Goal: Task Accomplishment & Management: Use online tool/utility

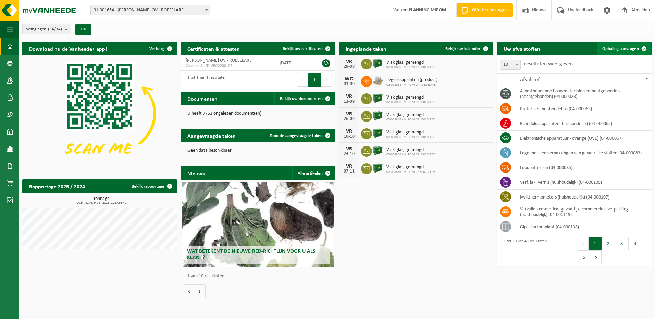
click at [628, 47] on span "Ophaling aanvragen" at bounding box center [620, 49] width 37 height 4
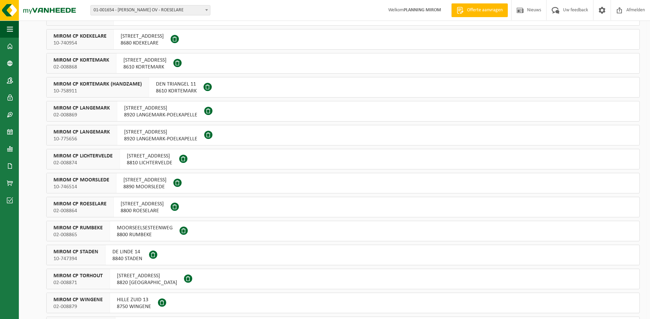
scroll to position [240, 0]
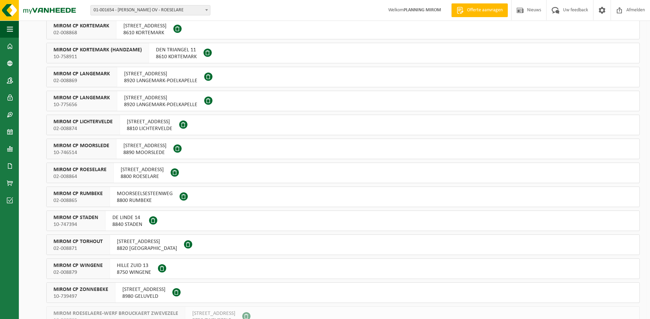
click at [131, 241] on span "[STREET_ADDRESS]" at bounding box center [147, 242] width 60 height 7
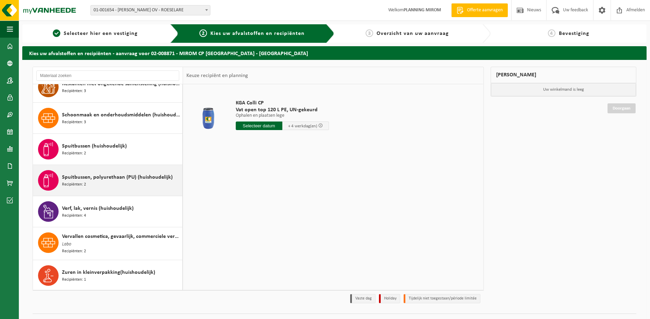
scroll to position [465, 0]
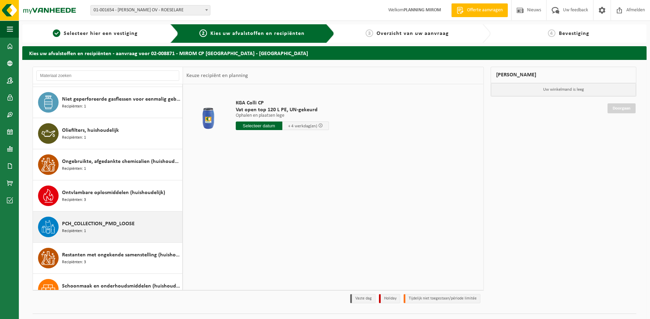
click at [110, 221] on span "PCH_COLLECTION_PMD_LOOSE" at bounding box center [98, 224] width 73 height 8
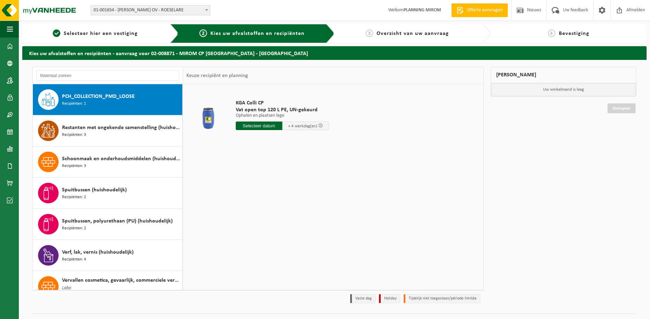
scroll to position [592, 0]
click at [267, 126] on input "text" at bounding box center [255, 126] width 38 height 9
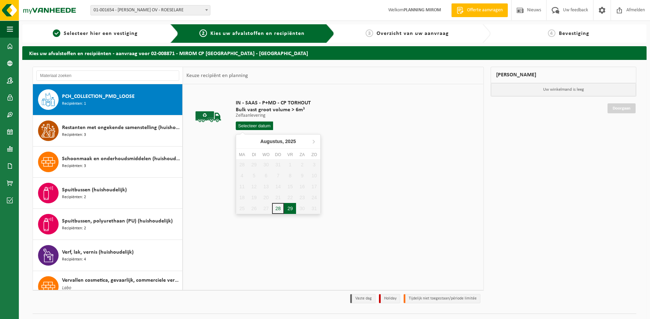
click at [288, 210] on div "29" at bounding box center [290, 208] width 12 height 11
type input "Van 2025-08-29"
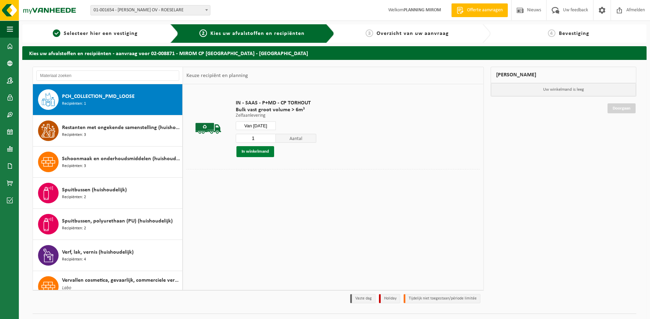
click at [256, 151] on button "In winkelmand" at bounding box center [255, 151] width 38 height 11
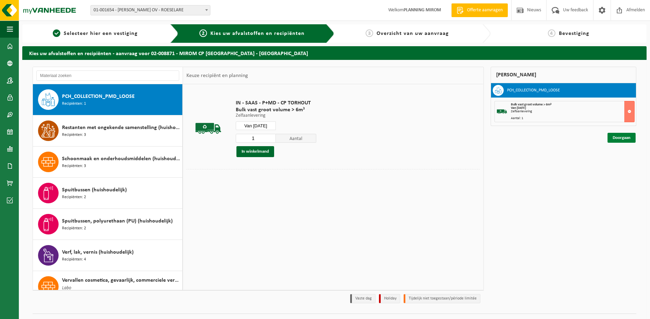
click at [626, 135] on link "Doorgaan" at bounding box center [622, 138] width 28 height 10
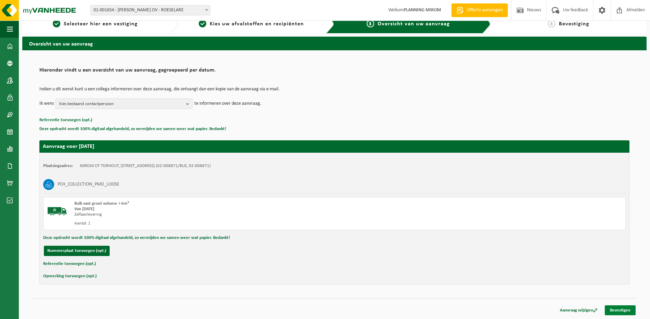
click at [628, 313] on link "Bevestigen" at bounding box center [620, 311] width 31 height 10
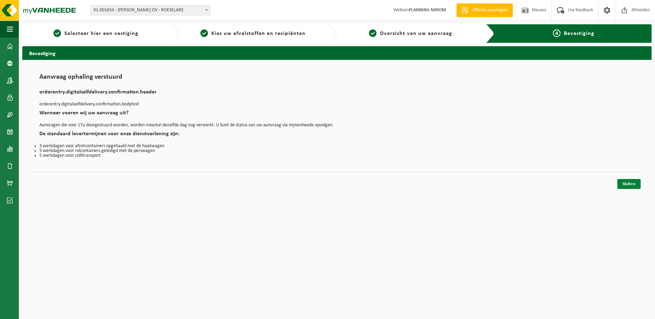
click at [619, 185] on link "Sluiten" at bounding box center [629, 184] width 23 height 10
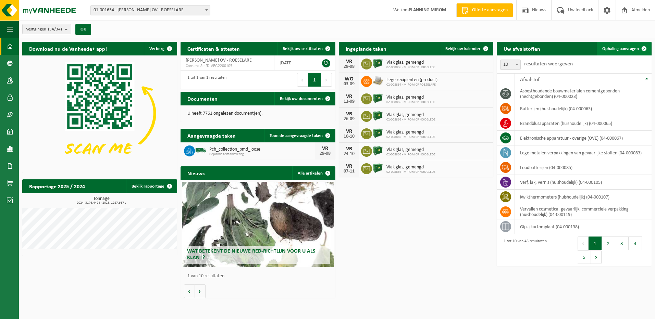
click at [623, 44] on link "Ophaling aanvragen" at bounding box center [624, 49] width 54 height 14
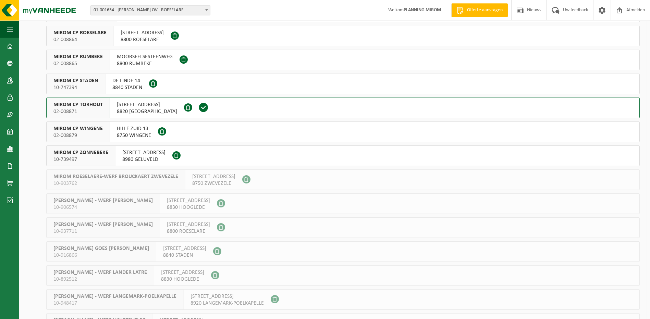
scroll to position [206, 0]
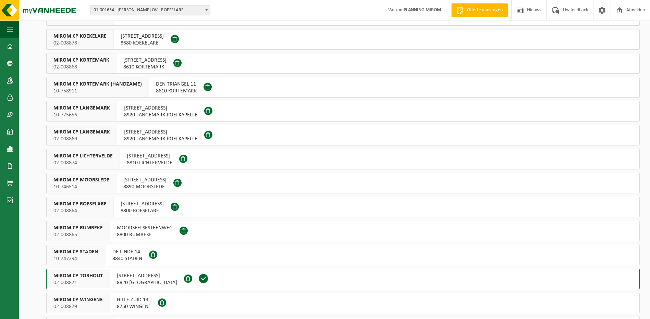
click at [139, 232] on span "8800 RUMBEKE" at bounding box center [145, 235] width 56 height 7
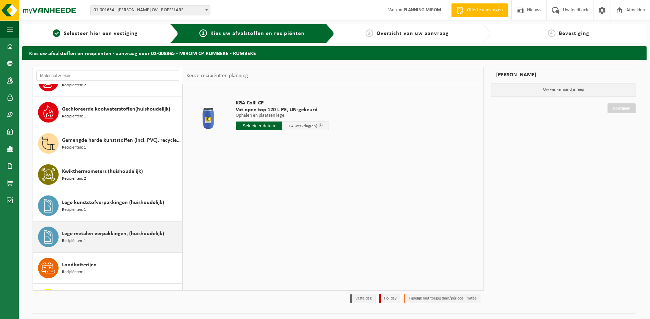
scroll to position [377, 0]
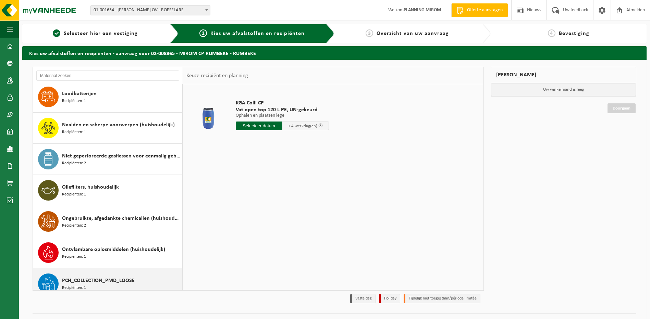
click at [113, 280] on span "PCH_COLLECTION_PMD_LOOSE" at bounding box center [98, 281] width 73 height 8
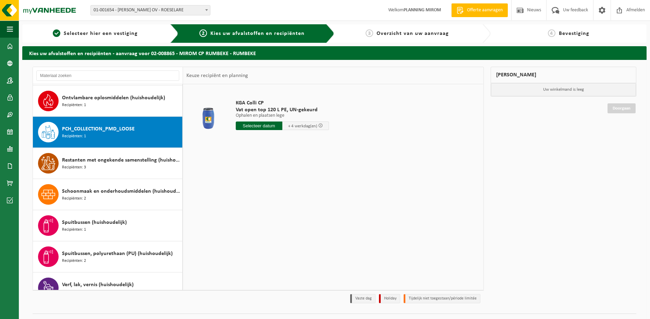
scroll to position [561, 0]
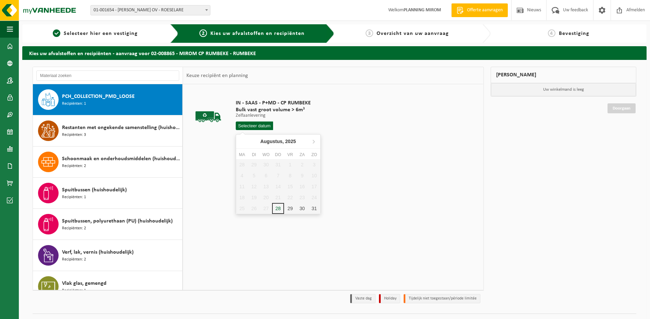
click at [261, 125] on input "text" at bounding box center [255, 126] width 38 height 9
click at [289, 208] on div "29" at bounding box center [290, 208] width 12 height 11
type input "Van [DATE]"
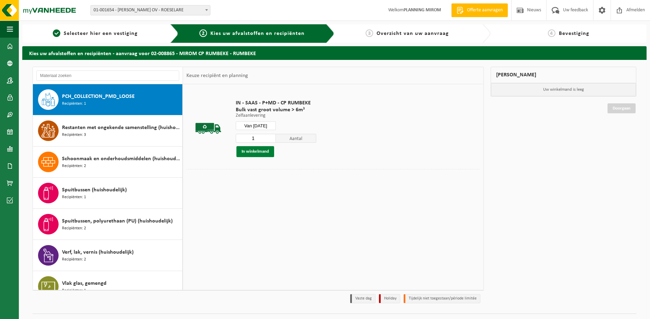
click at [256, 155] on button "In winkelmand" at bounding box center [255, 151] width 38 height 11
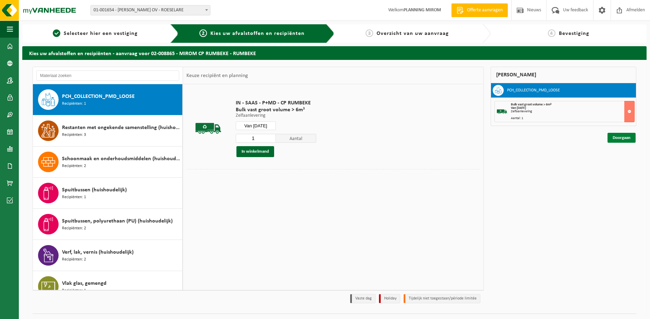
click at [615, 138] on link "Doorgaan" at bounding box center [622, 138] width 28 height 10
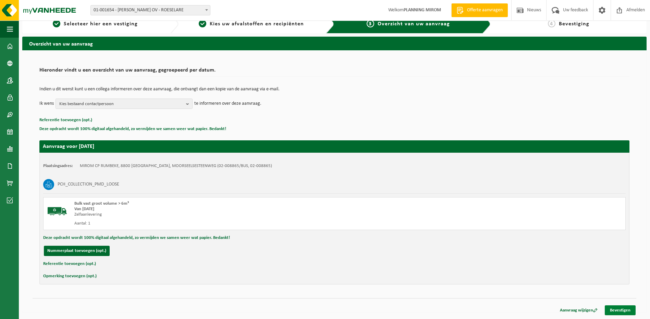
click at [626, 307] on link "Bevestigen" at bounding box center [620, 311] width 31 height 10
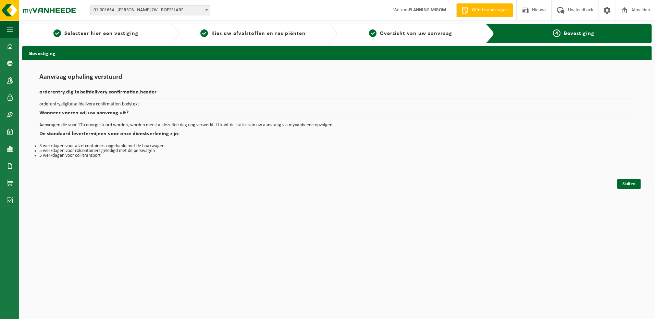
click at [633, 179] on link "Sluiten" at bounding box center [629, 184] width 23 height 10
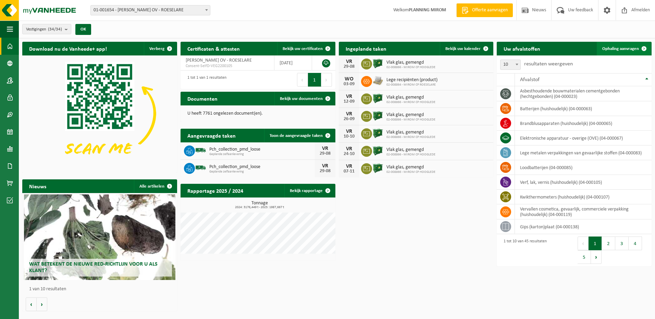
click at [632, 48] on span "Ophaling aanvragen" at bounding box center [620, 49] width 37 height 4
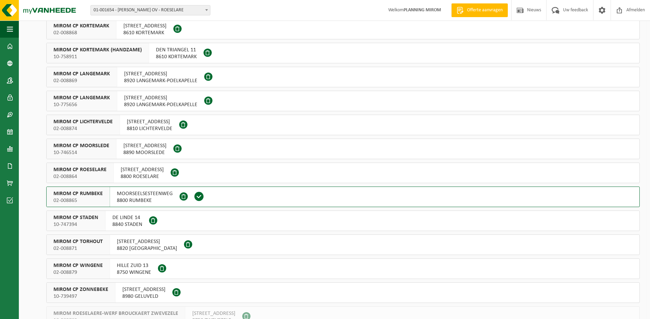
scroll to position [308, 0]
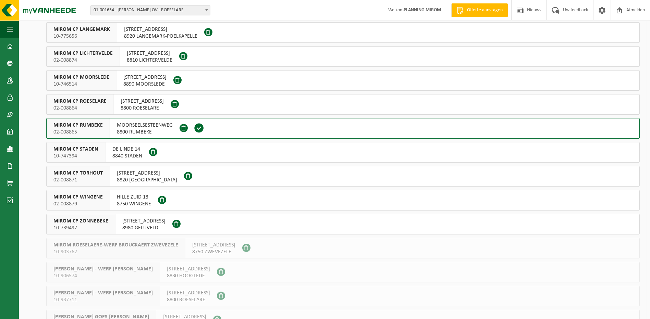
click at [126, 202] on span "8750 WINGENE" at bounding box center [134, 204] width 34 height 7
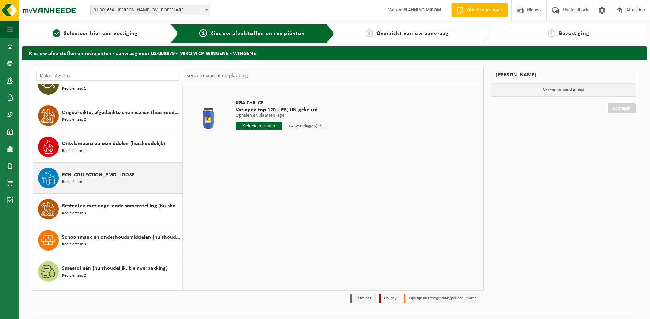
click at [86, 179] on span "Recipiënten: 1" at bounding box center [74, 182] width 24 height 7
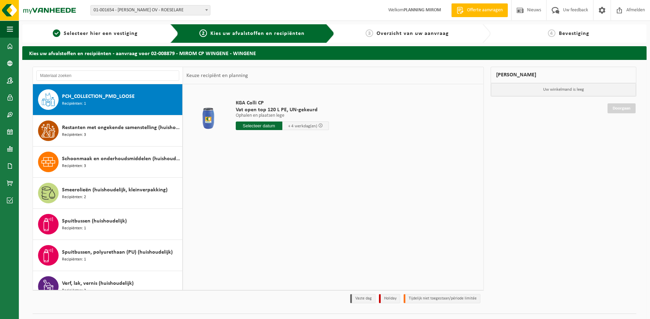
scroll to position [592, 0]
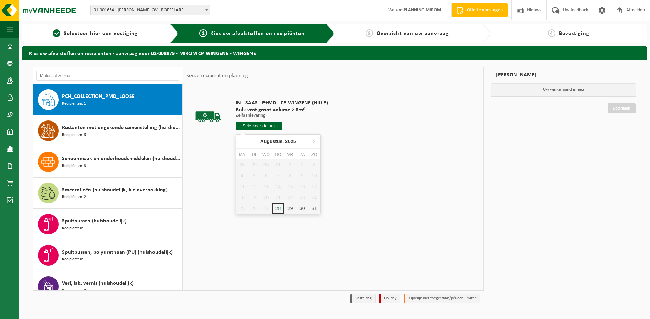
click at [263, 124] on input "text" at bounding box center [259, 126] width 46 height 9
click at [289, 206] on div "29" at bounding box center [290, 208] width 12 height 11
type input "Van 2025-08-29"
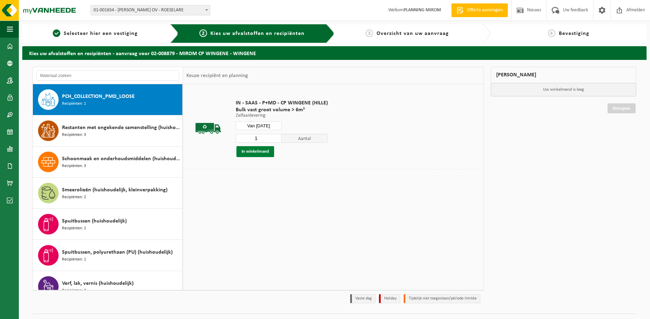
click at [260, 155] on button "In winkelmand" at bounding box center [255, 151] width 38 height 11
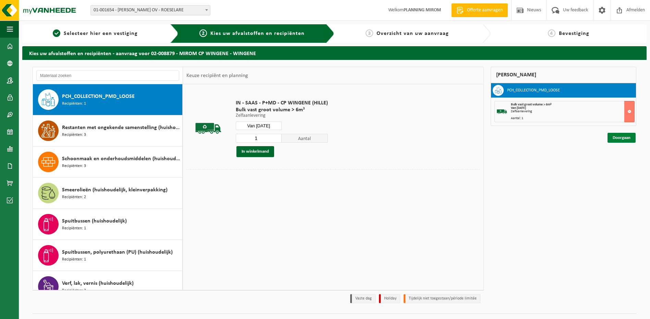
click at [615, 137] on link "Doorgaan" at bounding box center [622, 138] width 28 height 10
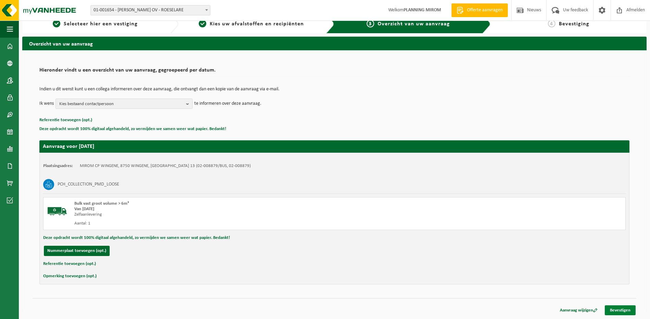
click at [624, 310] on link "Bevestigen" at bounding box center [620, 311] width 31 height 10
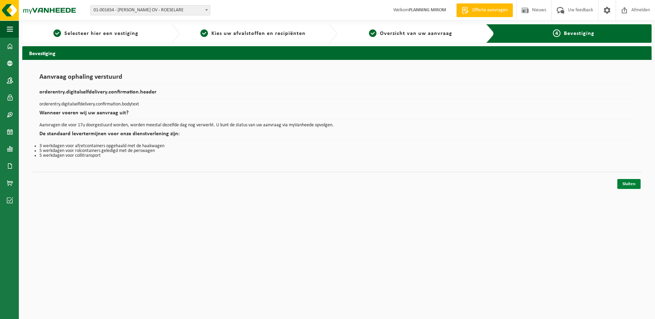
click at [626, 181] on link "Sluiten" at bounding box center [629, 184] width 23 height 10
